Goal: Check status: Check status

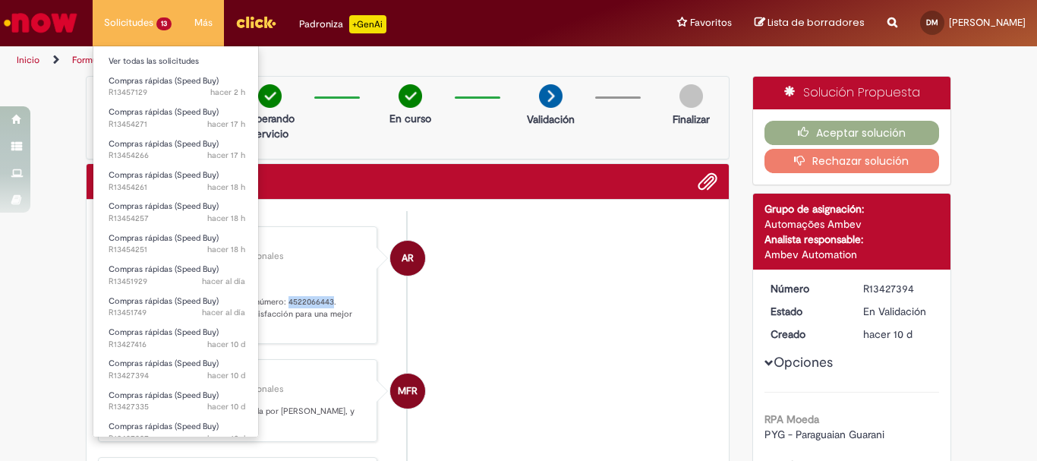
scroll to position [1138, 0]
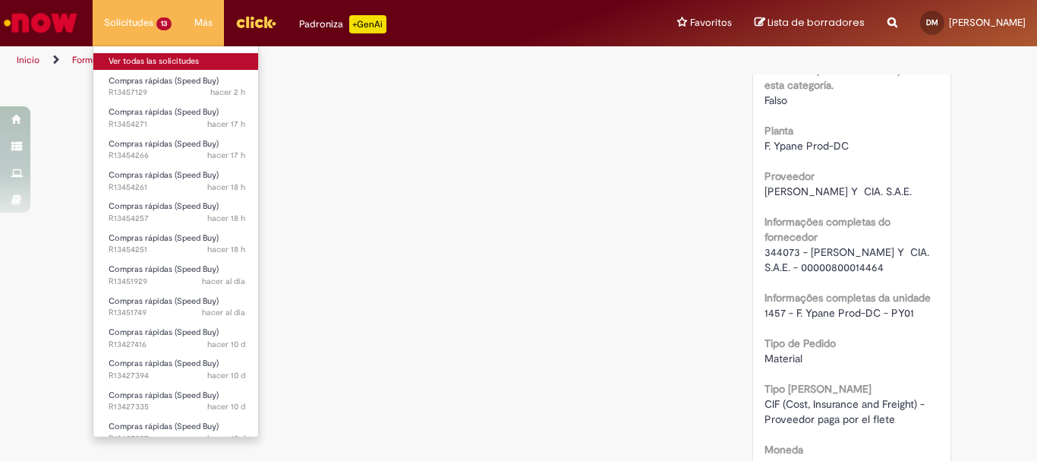
click at [140, 58] on link "Ver todas las solicitudes" at bounding box center [176, 61] width 167 height 17
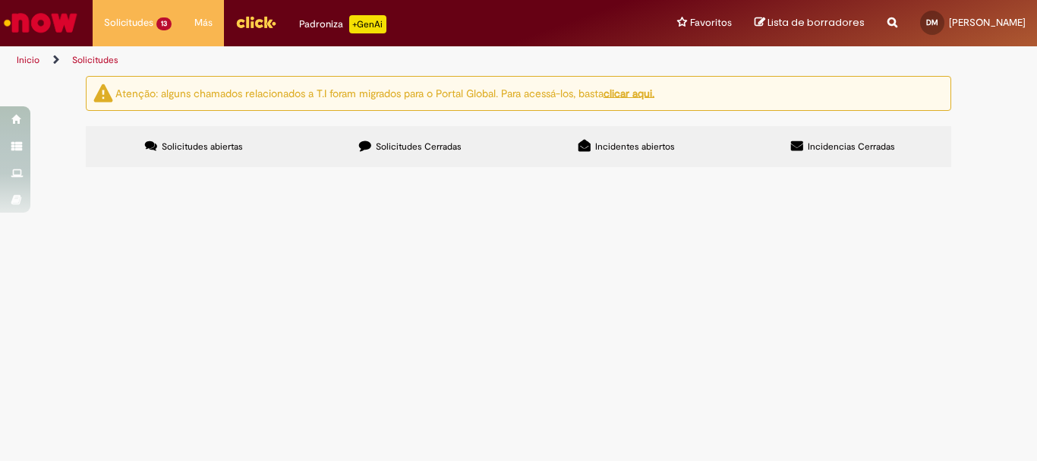
scroll to position [76, 0]
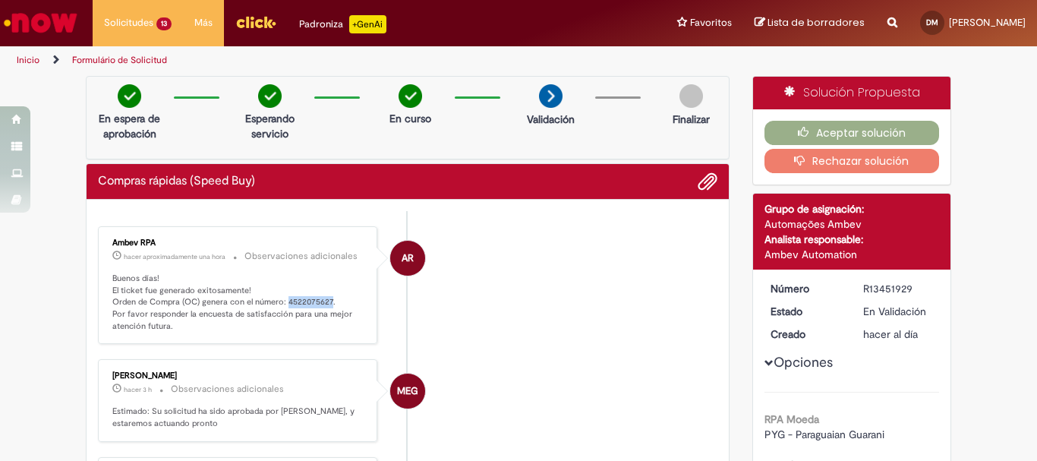
drag, startPoint x: 283, startPoint y: 303, endPoint x: 324, endPoint y: 304, distance: 41.0
click at [324, 304] on p "Buenos días! El ticket fue generado exitosamente! Orden de Compra (OC) genera c…" at bounding box center [238, 302] width 253 height 60
copy p "4522075627"
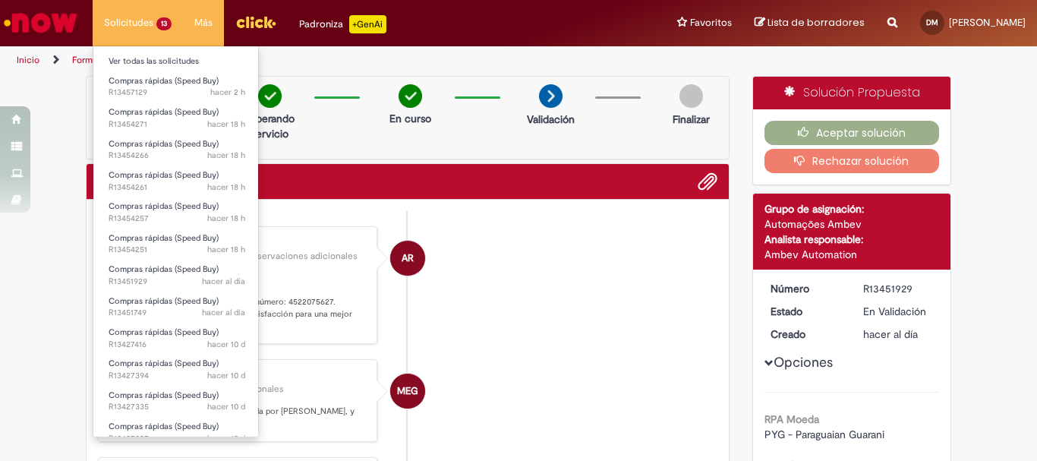
click at [142, 24] on li "Solicitudes 13 Ver todas las solicitudes Compras rápidas (Speed Buy) hacer 2 h …" at bounding box center [138, 23] width 90 height 46
click at [140, 57] on link "Ver todas las solicitudes" at bounding box center [176, 61] width 167 height 17
